Goal: Entertainment & Leisure: Consume media (video, audio)

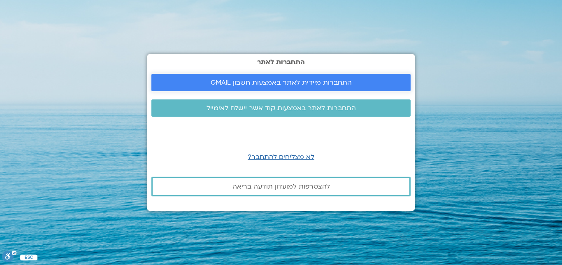
click at [326, 82] on span "התחברות מיידית לאתר באמצעות חשבון GMAIL" at bounding box center [281, 82] width 141 height 7
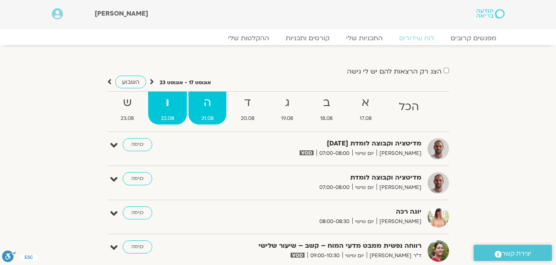
click at [210, 115] on span "21.08" at bounding box center [207, 118] width 38 height 9
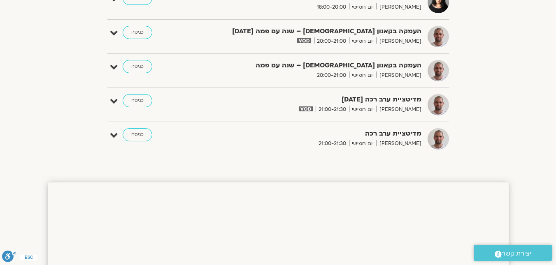
scroll to position [535, 0]
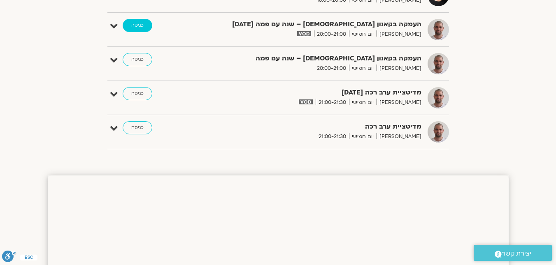
click at [144, 26] on link "כניסה" at bounding box center [138, 25] width 30 height 13
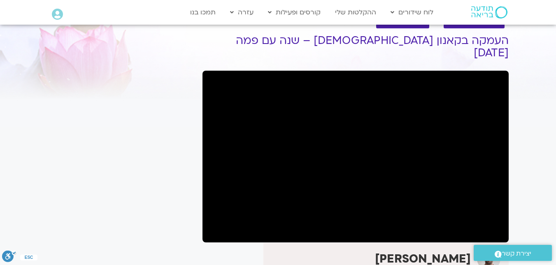
scroll to position [41, 0]
